Goal: Transaction & Acquisition: Obtain resource

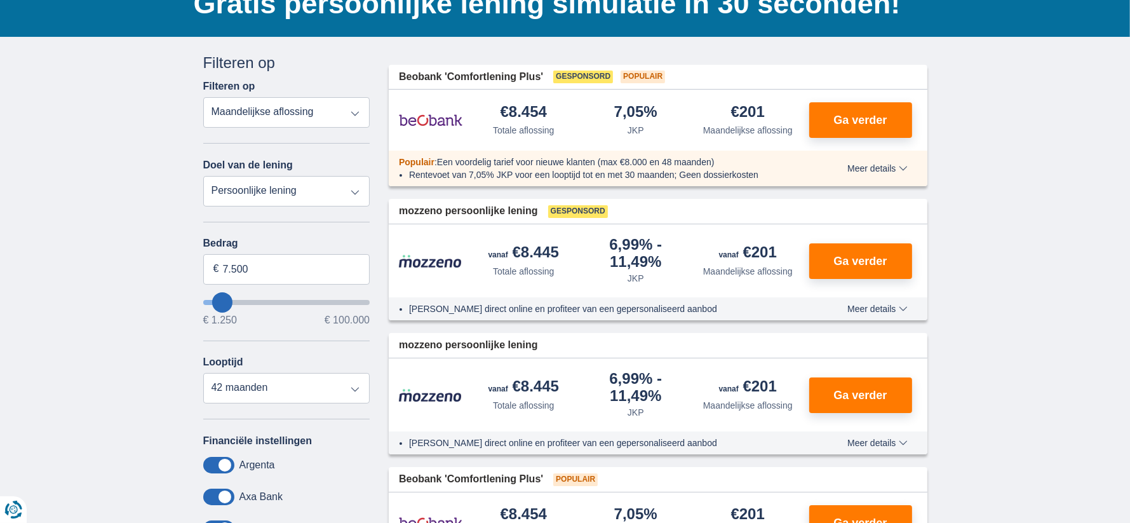
scroll to position [113, 0]
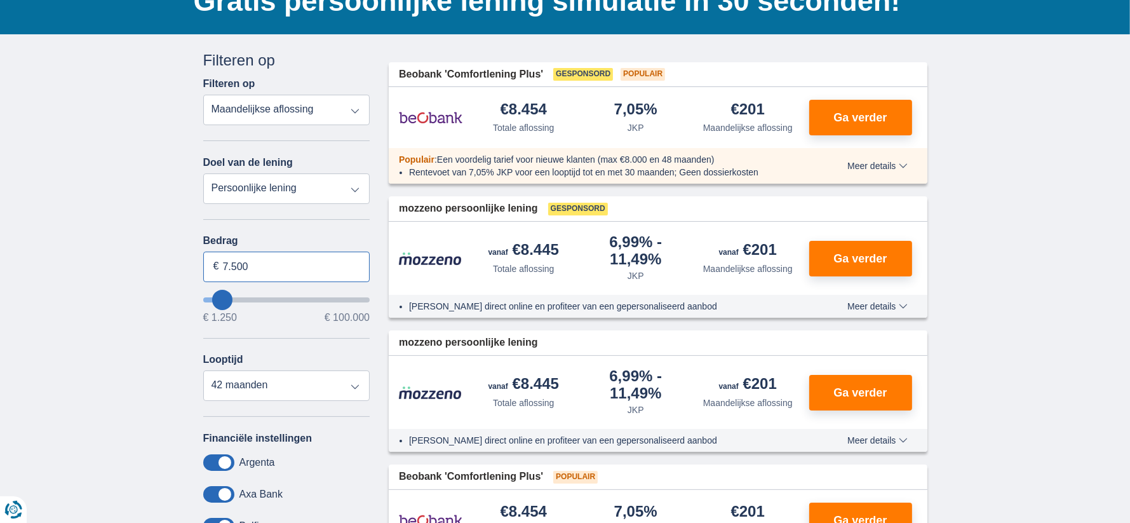
drag, startPoint x: 262, startPoint y: 272, endPoint x: 172, endPoint y: 260, distance: 90.4
type input "100.000"
type input "99250"
select select "120"
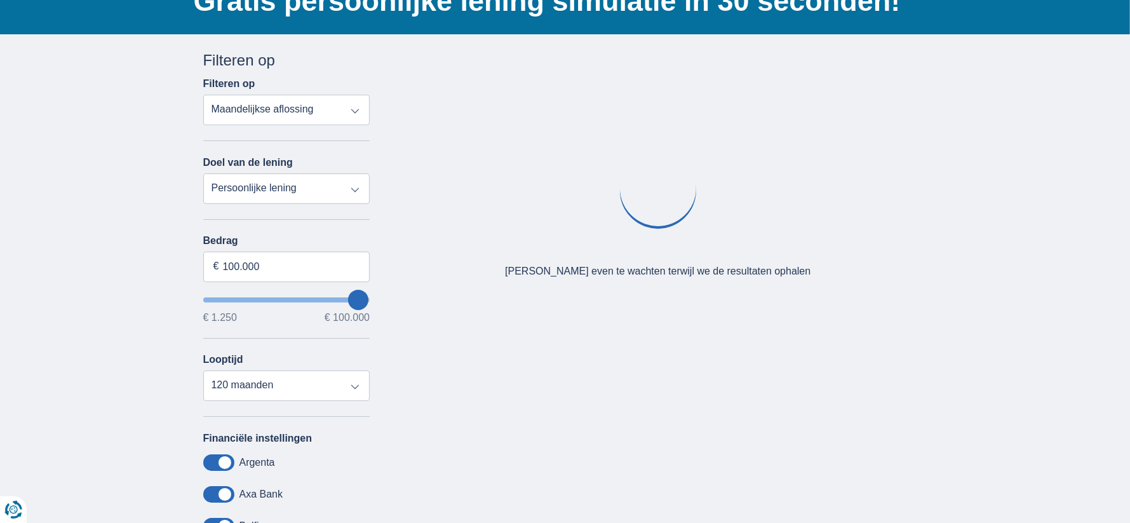
click at [115, 280] on div "× widget.non-eligible-application.title widget.non-eligible-application.text no…" at bounding box center [565, 359] width 1130 height 650
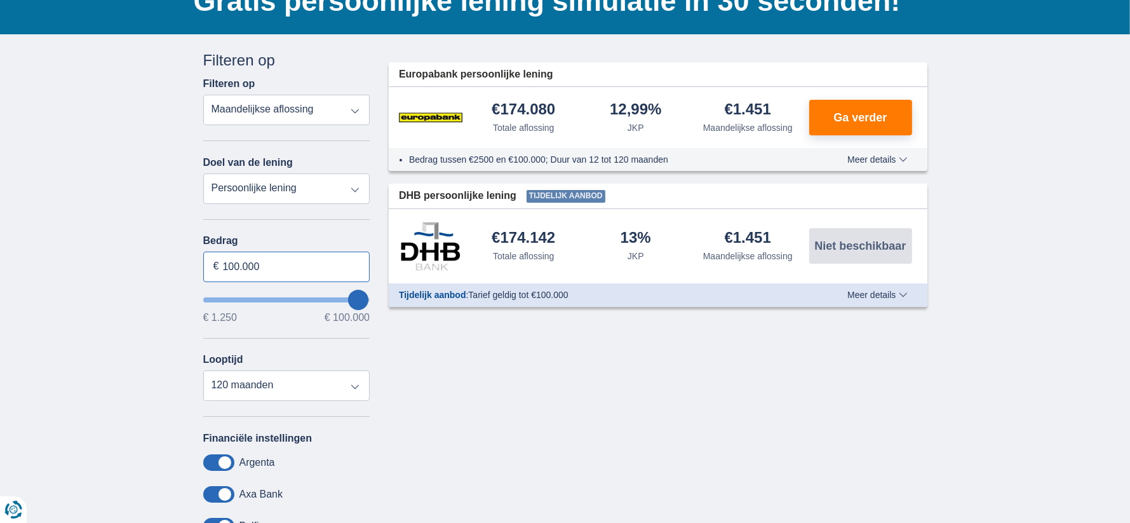
click at [266, 269] on input "100.000" at bounding box center [286, 266] width 167 height 30
drag, startPoint x: 222, startPoint y: 267, endPoint x: 276, endPoint y: 272, distance: 53.6
click at [276, 272] on input "100.000" at bounding box center [286, 266] width 167 height 30
type input "50.000"
type input "50250"
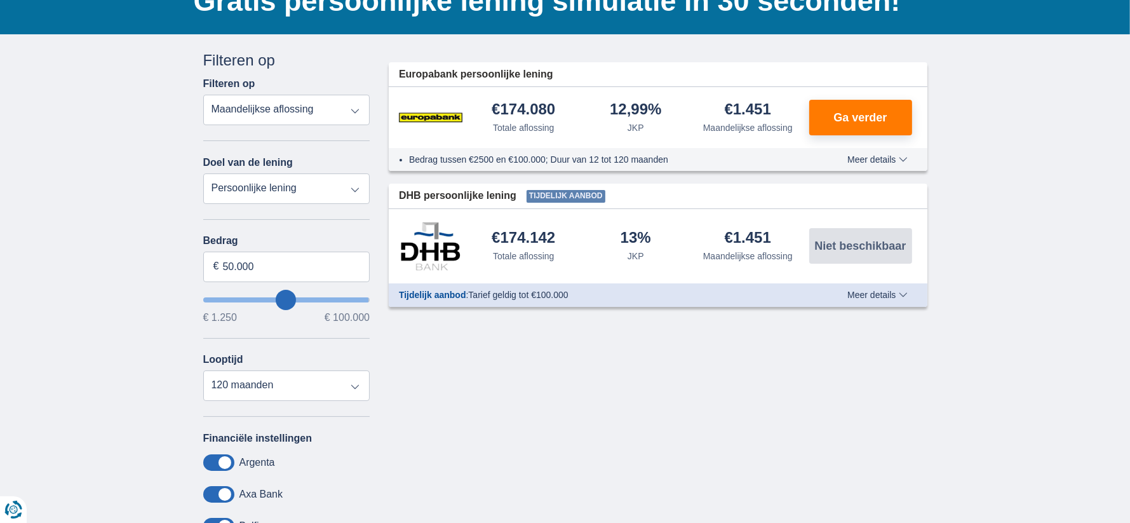
click at [138, 296] on div "× widget.non-eligible-application.title widget.non-eligible-application.text no…" at bounding box center [565, 359] width 1130 height 650
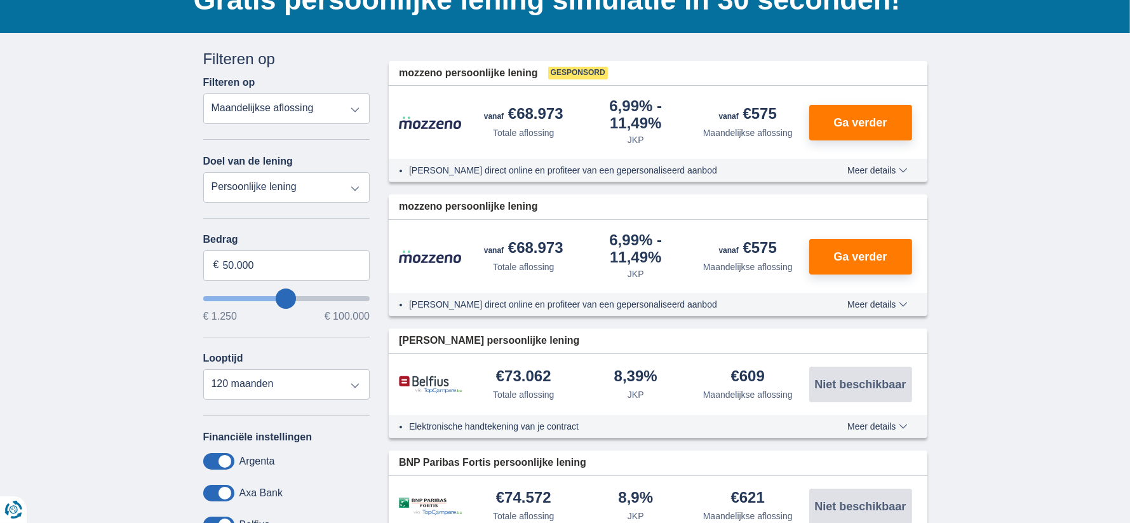
scroll to position [140, 0]
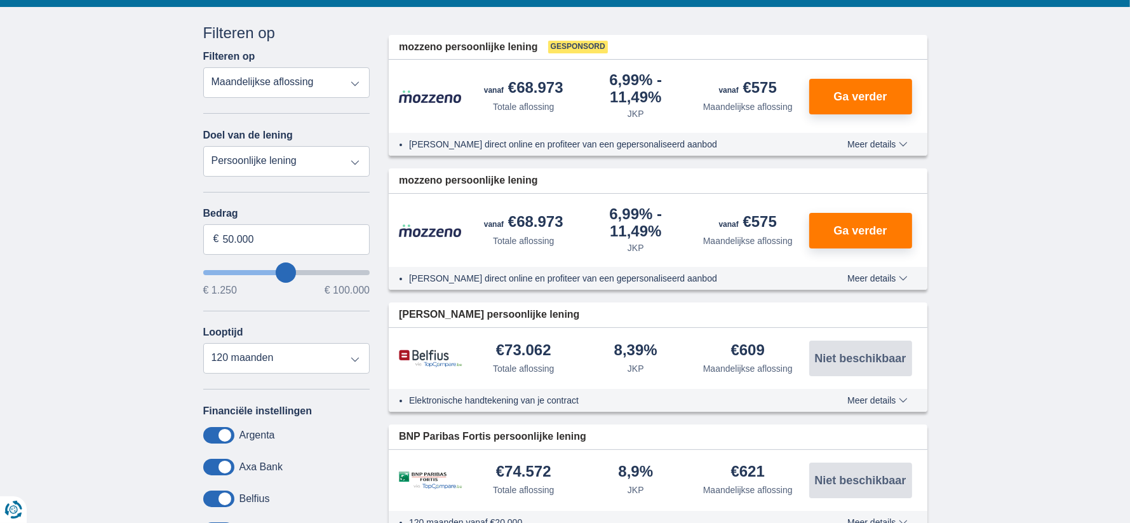
click at [75, 156] on div "× widget.non-eligible-application.title widget.non-eligible-application.text no…" at bounding box center [565, 473] width 1130 height 933
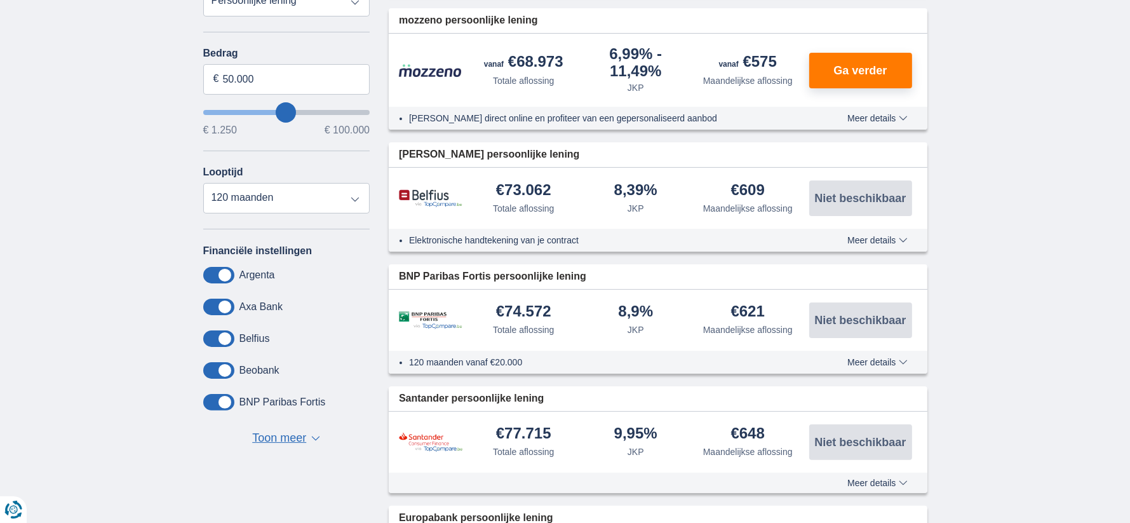
scroll to position [302, 0]
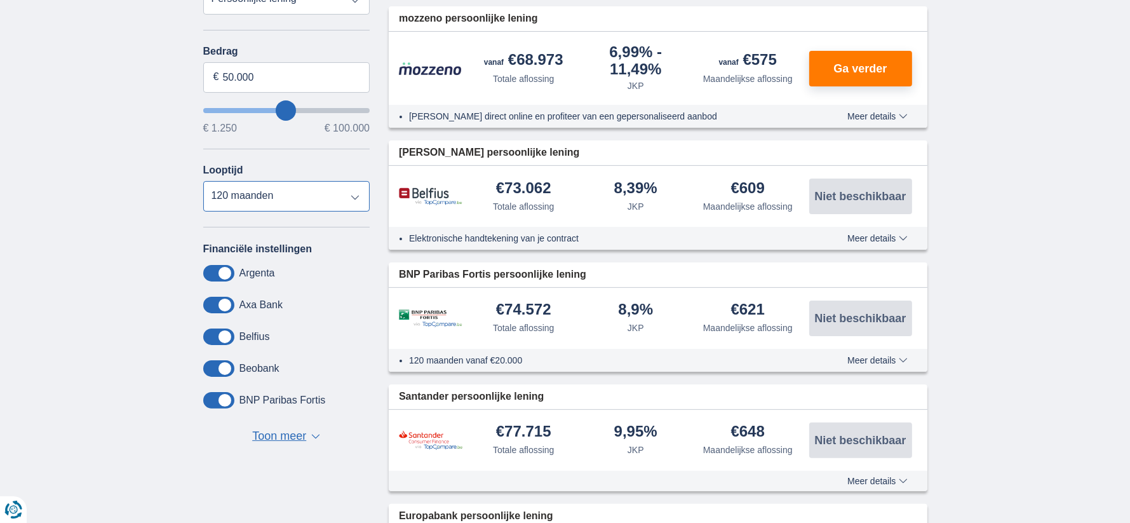
click at [253, 200] on select "12 maanden 18 maanden 24 maanden 30 maanden 36 maanden 42 maanden 48 maanden 60…" at bounding box center [286, 196] width 167 height 30
select select "60"
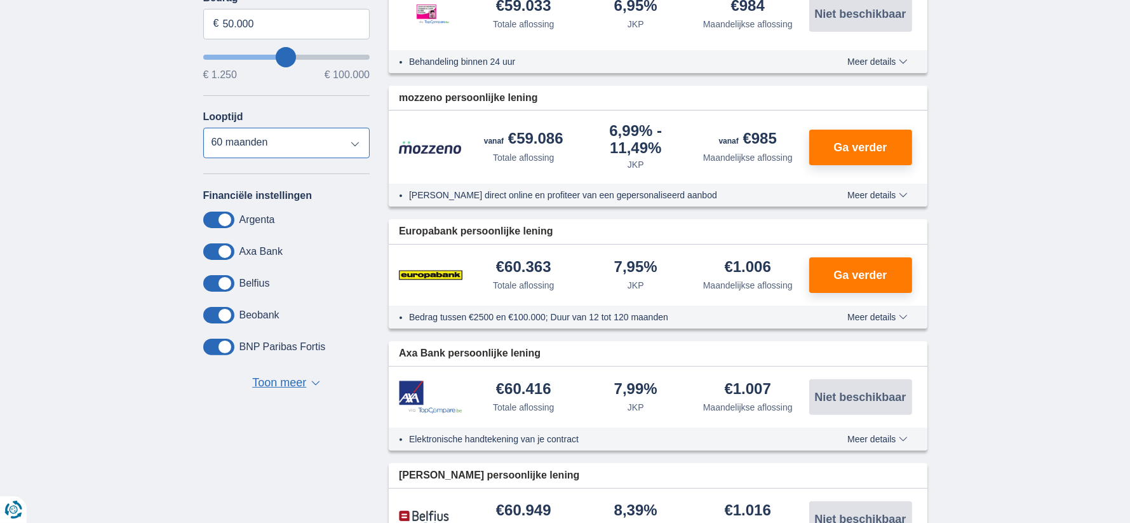
scroll to position [358, 0]
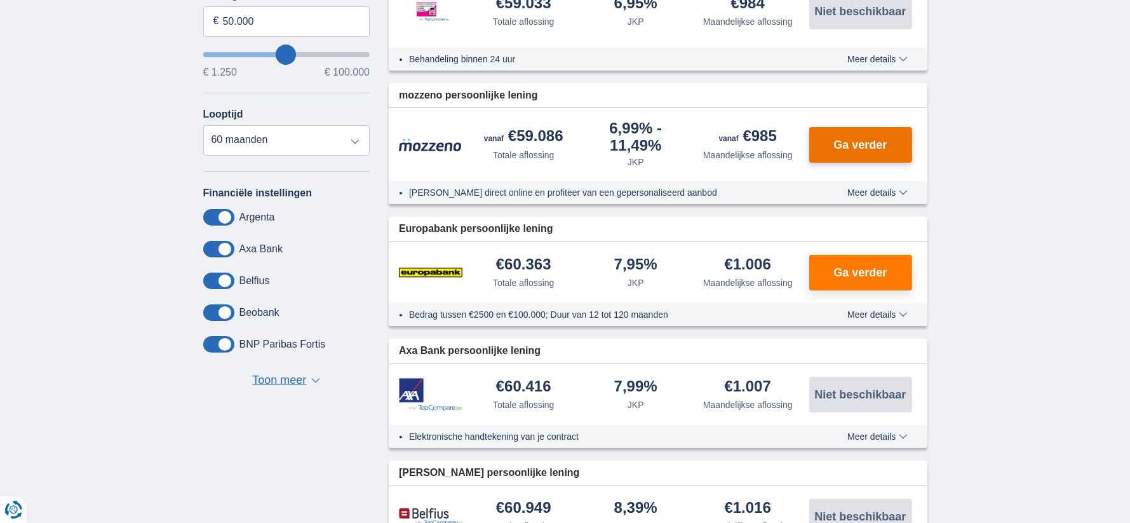
click at [843, 147] on span "Ga verder" at bounding box center [859, 144] width 53 height 11
